Goal: Information Seeking & Learning: Learn about a topic

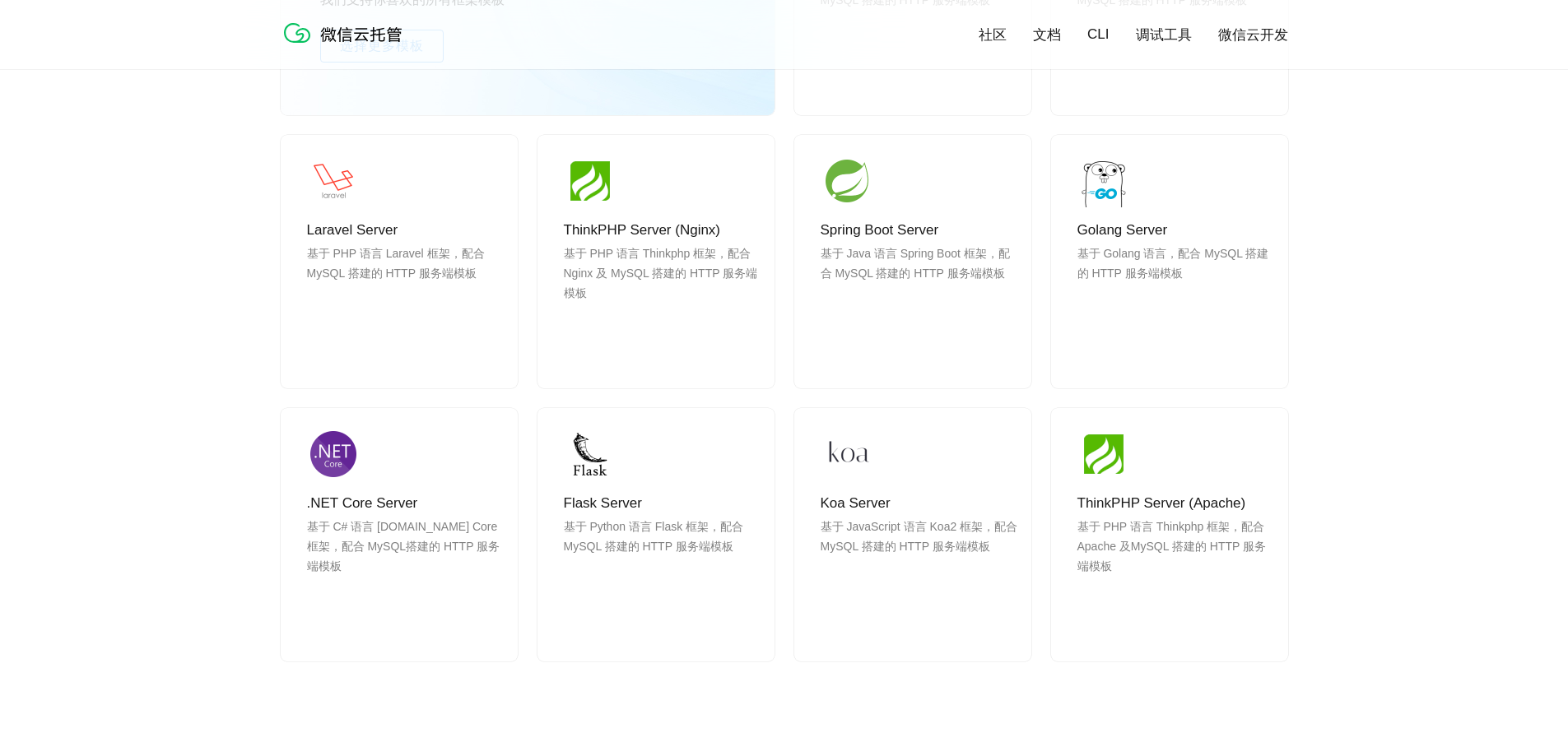
scroll to position [1562, 0]
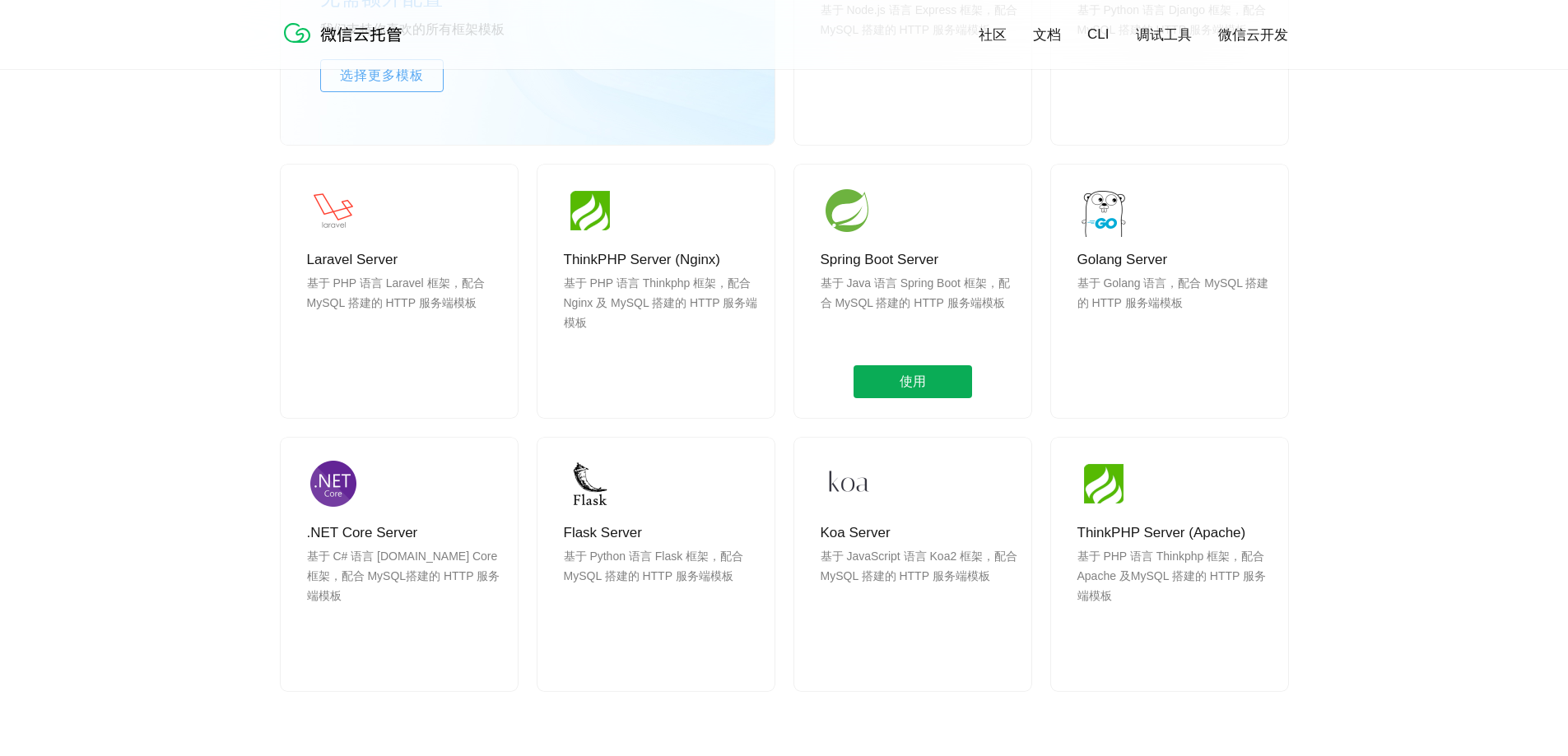
click at [896, 375] on span "使用" at bounding box center [913, 382] width 118 height 33
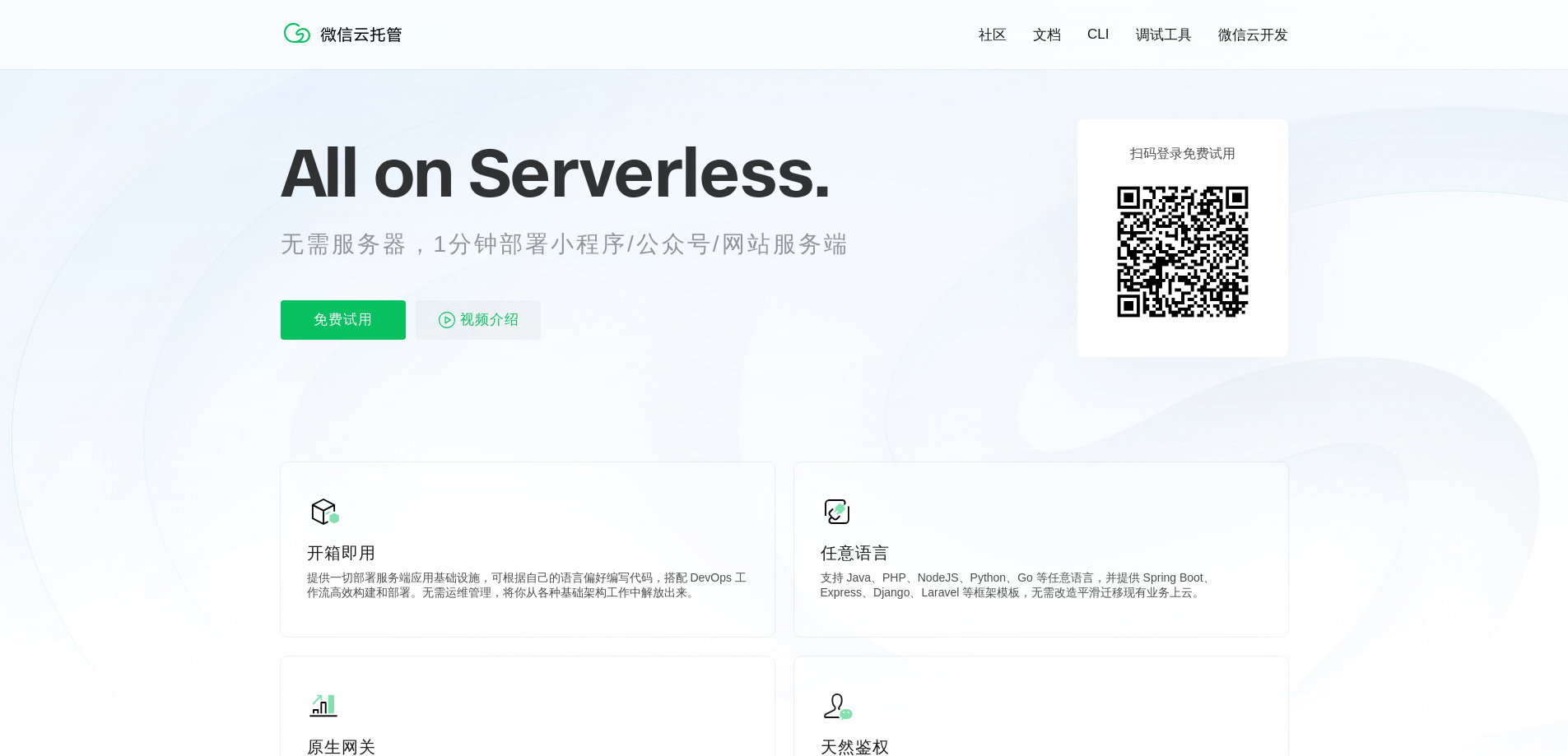
scroll to position [0, 0]
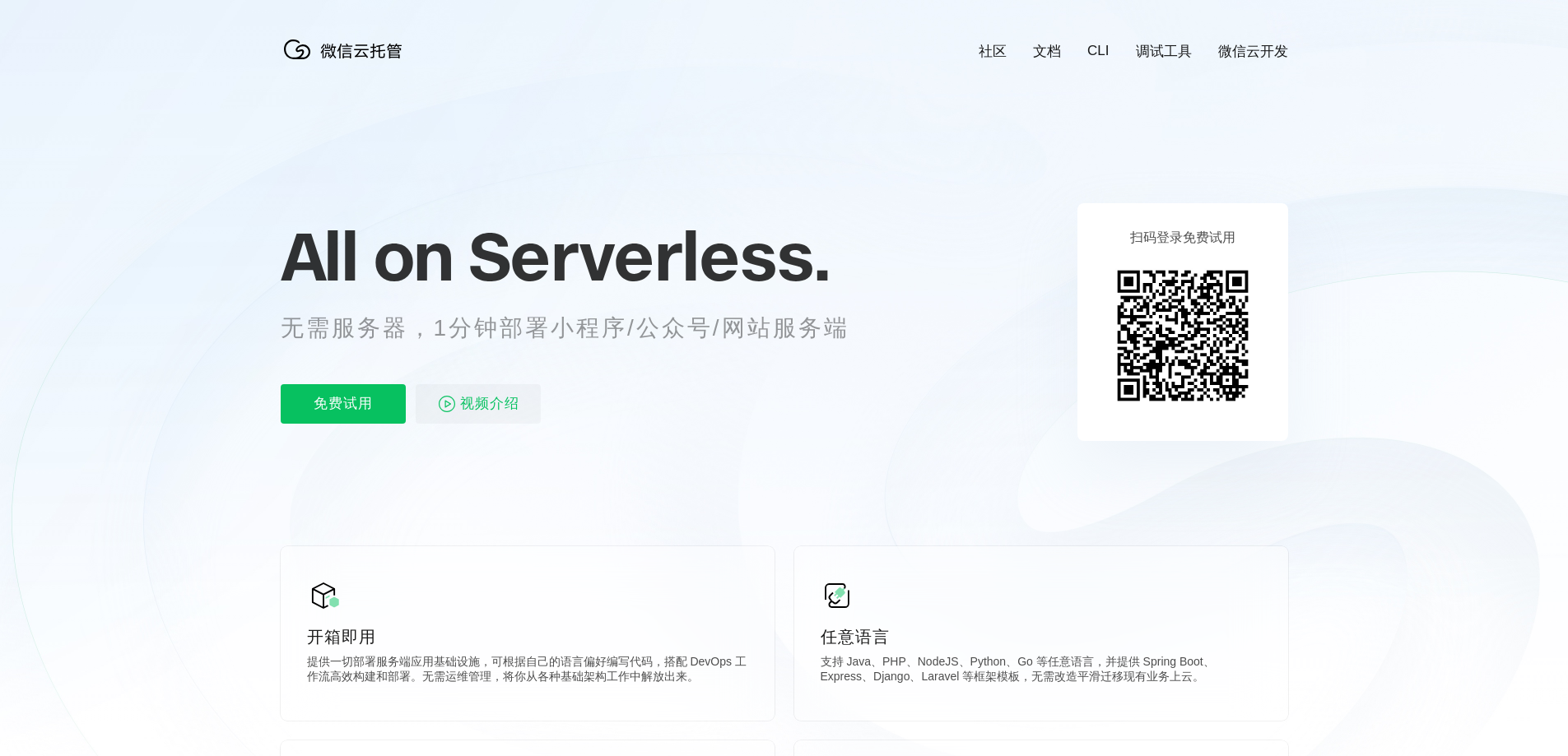
drag, startPoint x: 321, startPoint y: 327, endPoint x: 447, endPoint y: 319, distance: 126.3
click at [447, 319] on p "无需服务器，1分钟部署小程序/公众号/网站服务端" at bounding box center [580, 328] width 599 height 33
click at [755, 323] on p "无需服务器，1分钟部署小程序/公众号/网站服务端" at bounding box center [580, 328] width 599 height 33
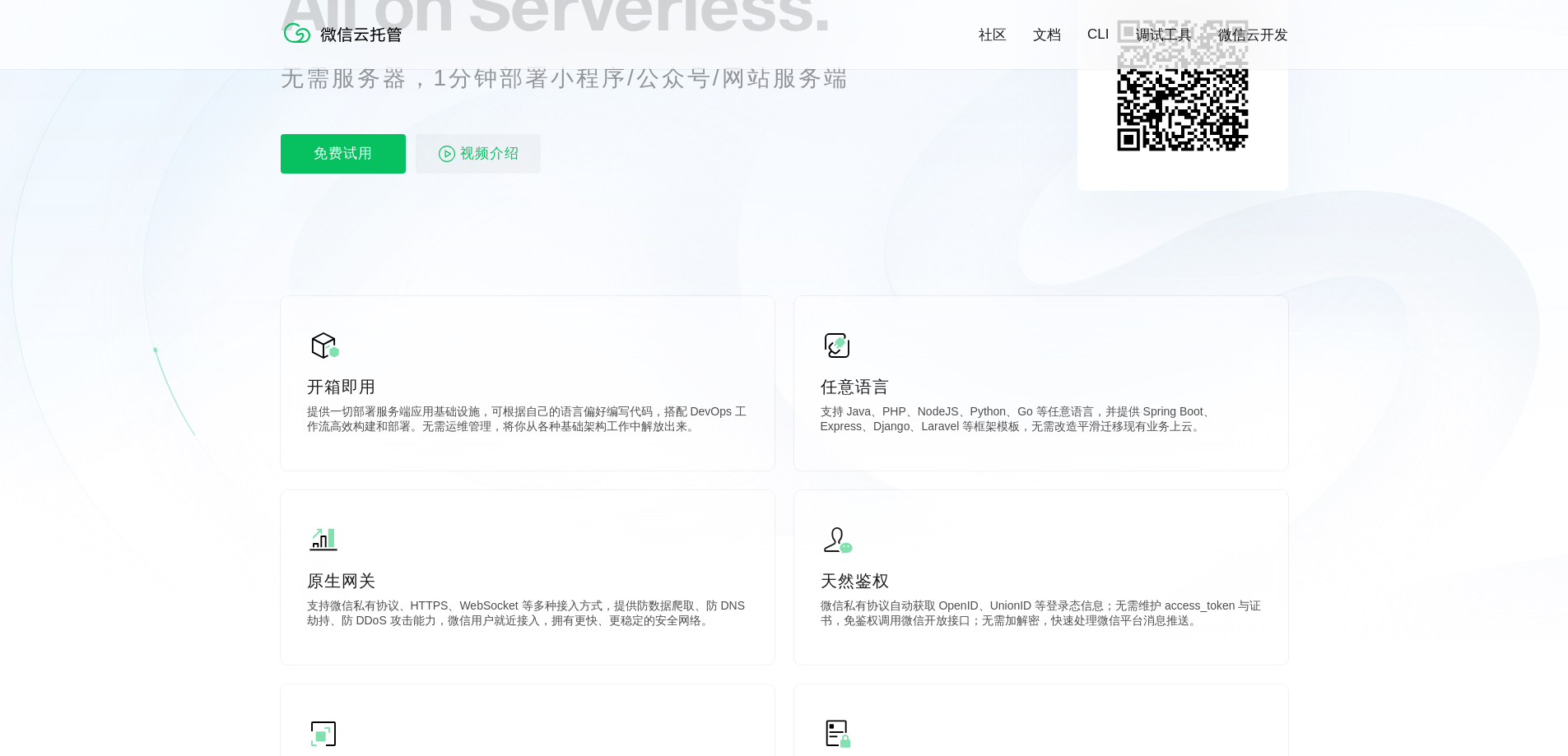
scroll to position [329, 0]
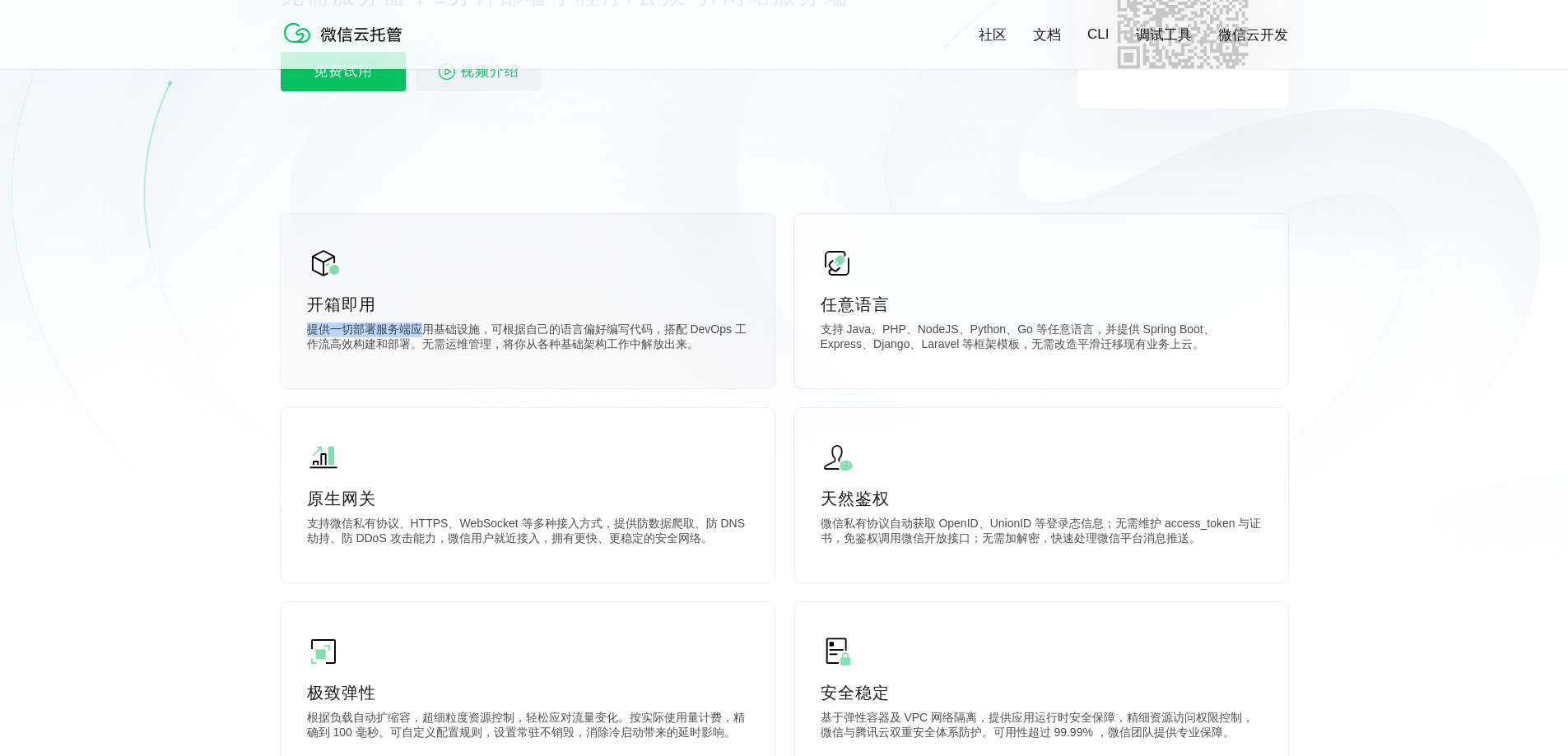
drag, startPoint x: 310, startPoint y: 335, endPoint x: 418, endPoint y: 328, distance: 108.2
click at [418, 328] on p "提供一切部署服务端应用基础设施，可根据自己的语言偏好编写代码，搭配 DevOps 工作流高效构建和部署。无需运维管理，将你从各种基础架构工作中解放出来。" at bounding box center [527, 339] width 442 height 33
click at [362, 330] on p "提供一切部署服务端应用基础设施，可根据自己的语言偏好编写代码，搭配 DevOps 工作流高效构建和部署。无需运维管理，将你从各种基础架构工作中解放出来。" at bounding box center [527, 339] width 442 height 33
drag, startPoint x: 574, startPoint y: 338, endPoint x: 645, endPoint y: 324, distance: 72.4
click at [645, 324] on p "提供一切部署服务端应用基础设施，可根据自己的语言偏好编写代码，搭配 DevOps 工作流高效构建和部署。无需运维管理，将你从各种基础架构工作中解放出来。" at bounding box center [527, 339] width 442 height 33
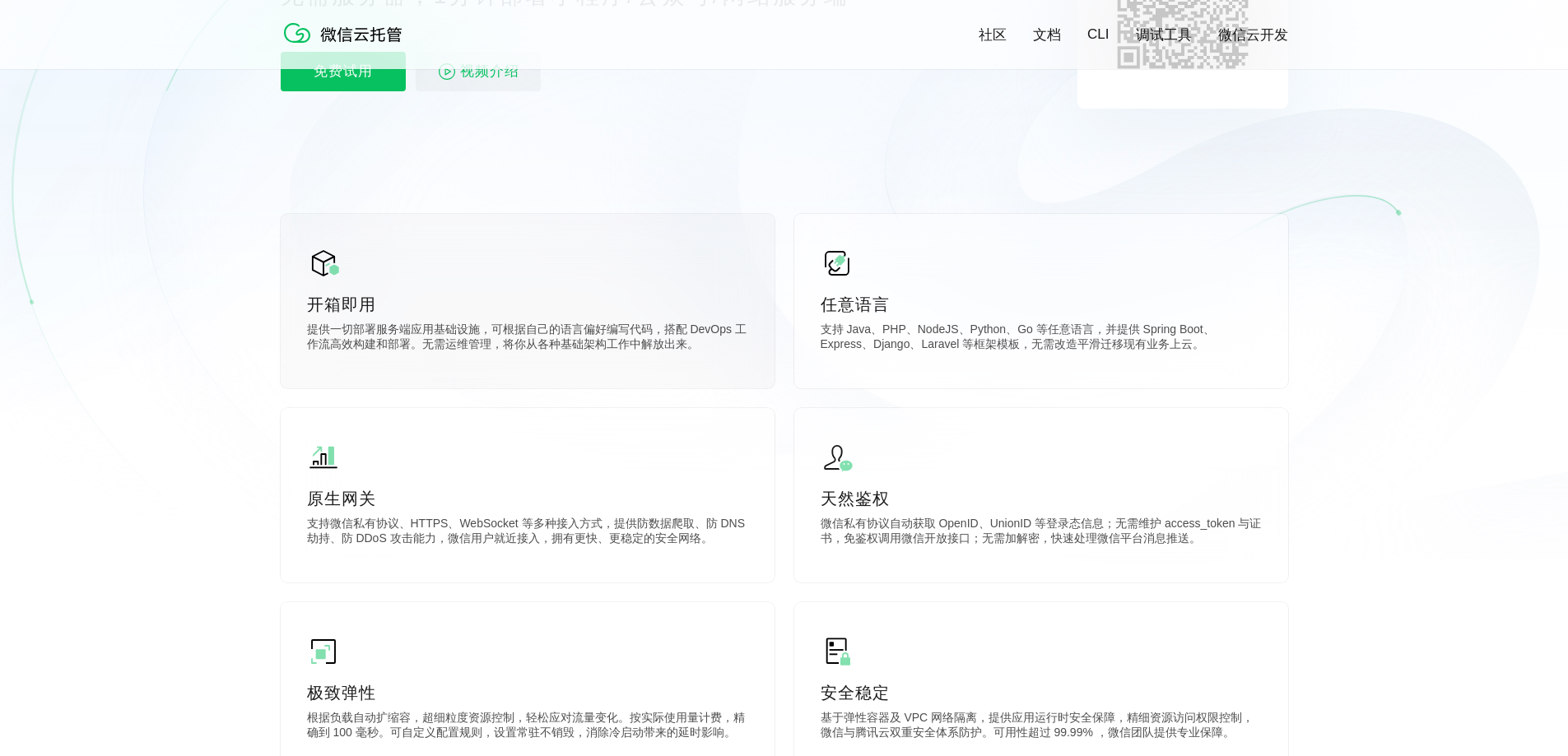
click at [689, 322] on div "开箱即用 提供一切部署服务端应用基础设施，可根据自己的语言偏好编写代码，搭配 DevOps 工作流高效构建和部署。无需运维管理，将你从各种基础架构工作中解放出…" at bounding box center [528, 301] width 494 height 174
drag, startPoint x: 313, startPoint y: 343, endPoint x: 470, endPoint y: 342, distance: 157.0
click at [470, 342] on p "提供一切部署服务端应用基础设施，可根据自己的语言偏好编写代码，搭配 DevOps 工作流高效构建和部署。无需运维管理，将你从各种基础架构工作中解放出来。" at bounding box center [527, 339] width 442 height 33
click at [554, 344] on p "提供一切部署服务端应用基础设施，可根据自己的语言偏好编写代码，搭配 DevOps 工作流高效构建和部署。无需运维管理，将你从各种基础架构工作中解放出来。" at bounding box center [527, 339] width 442 height 33
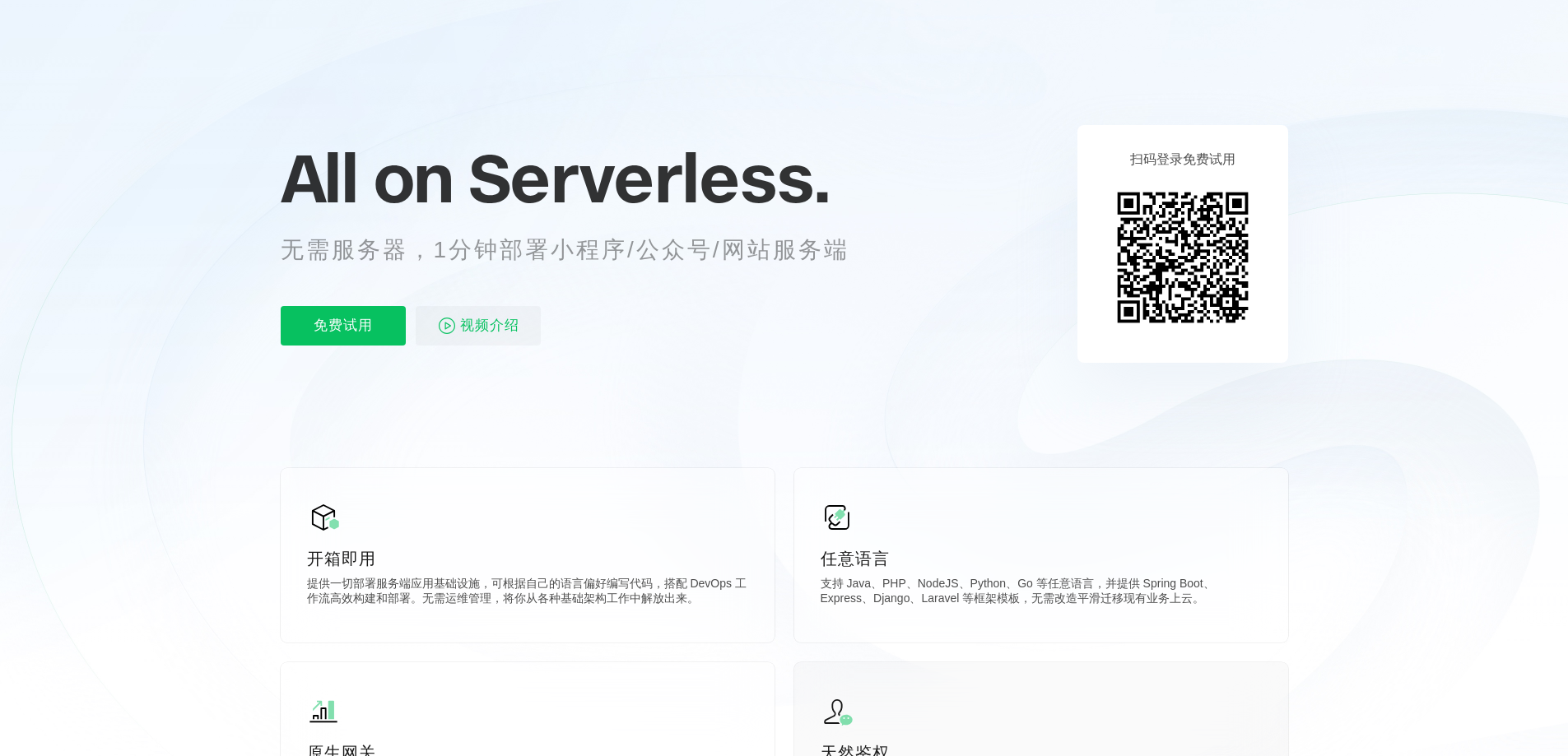
scroll to position [0, 0]
